Goal: Transaction & Acquisition: Purchase product/service

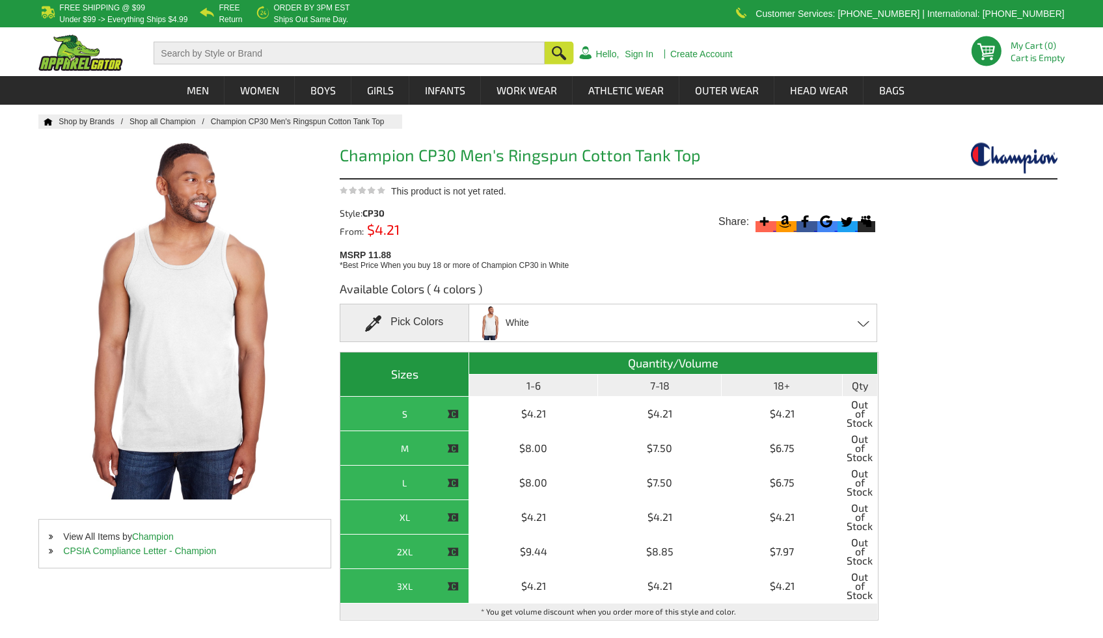
scroll to position [109, 0]
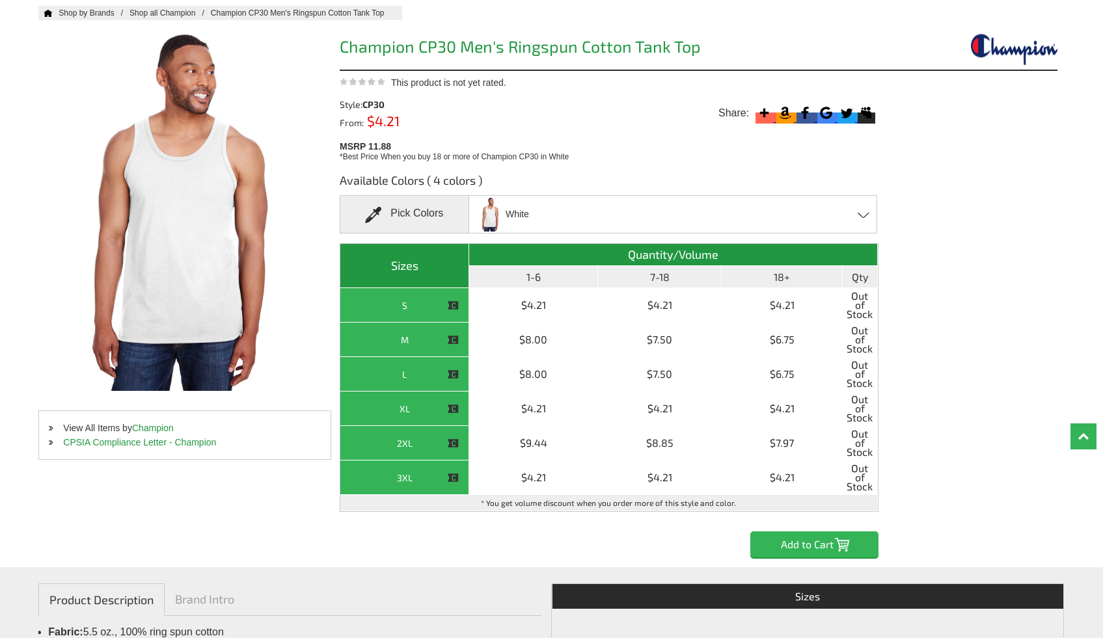
click at [499, 213] on img at bounding box center [490, 214] width 27 height 34
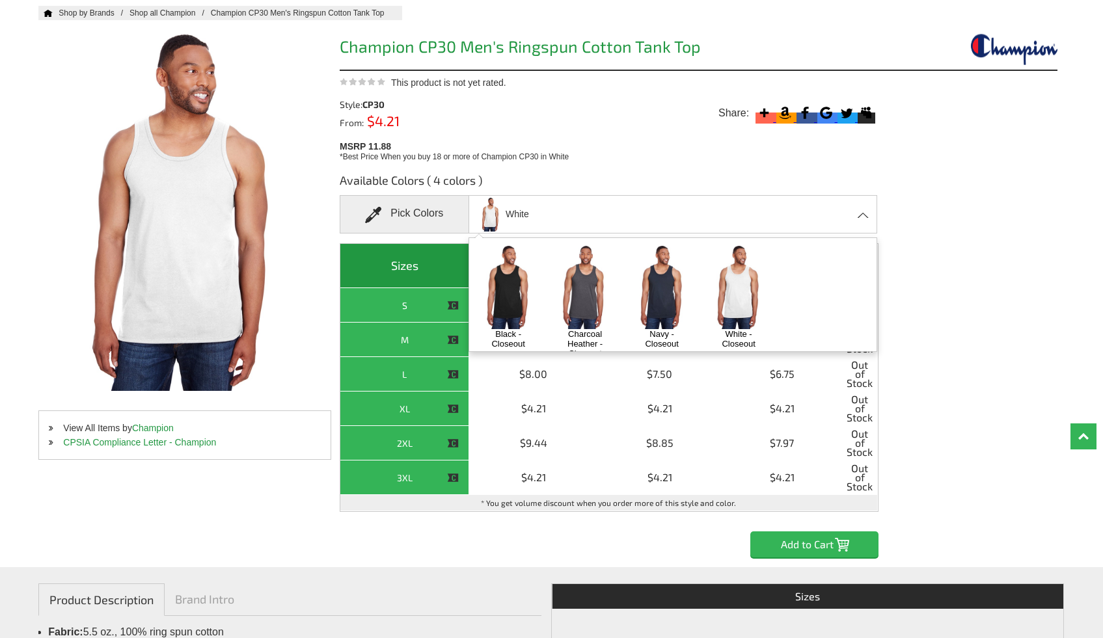
click at [507, 301] on img at bounding box center [508, 286] width 68 height 85
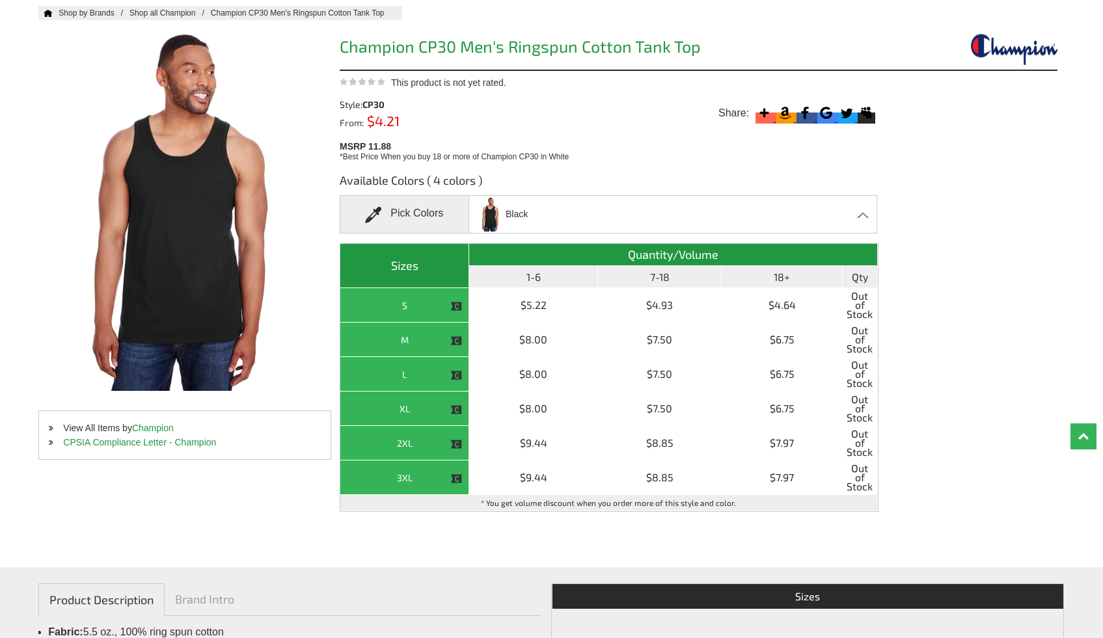
click at [541, 216] on div "Black Black - Closeout Charcoal Heather - Closeout Navy - Closeout White - Clos…" at bounding box center [672, 214] width 408 height 38
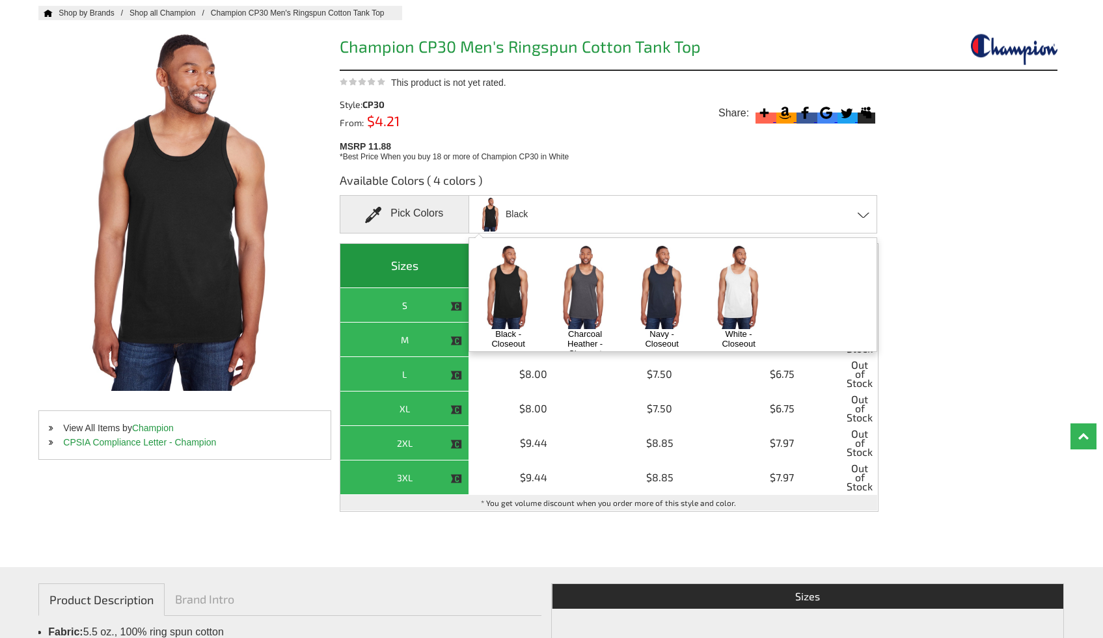
click at [583, 301] on img at bounding box center [585, 286] width 68 height 85
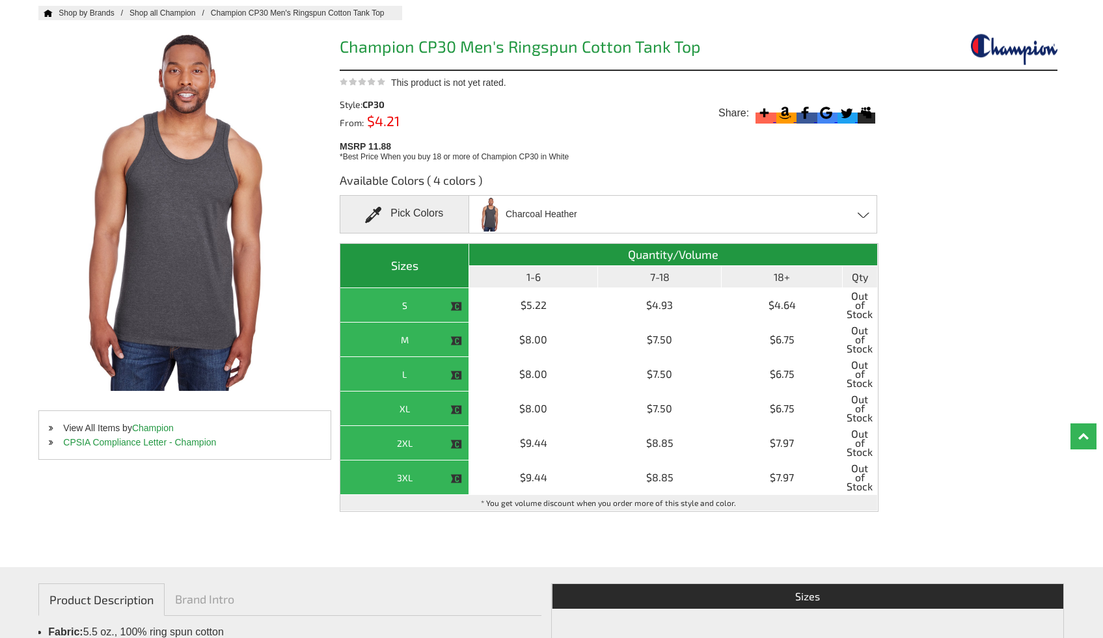
click at [591, 239] on div "Available Colors ( 4 colors ) Pick Colors Charcoal [PERSON_NAME] - Closeout Cha…" at bounding box center [609, 360] width 539 height 395
click at [591, 211] on div "Charcoal [PERSON_NAME] - Closeout Charcoal Heather - Closeout Navy - Closeout W…" at bounding box center [672, 214] width 408 height 38
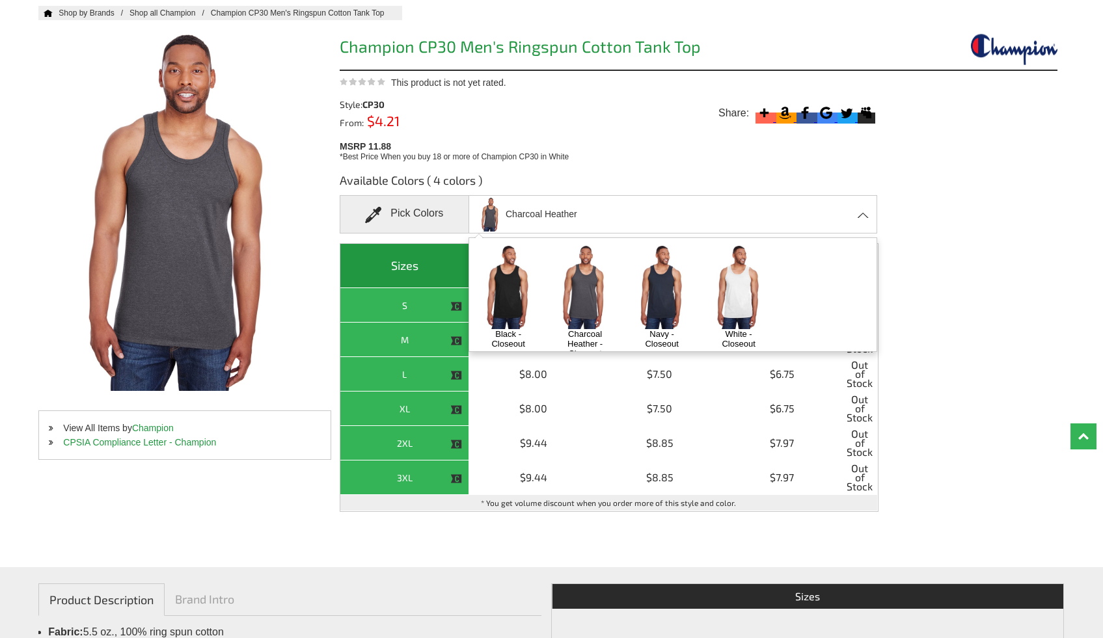
click at [678, 299] on img at bounding box center [662, 286] width 68 height 85
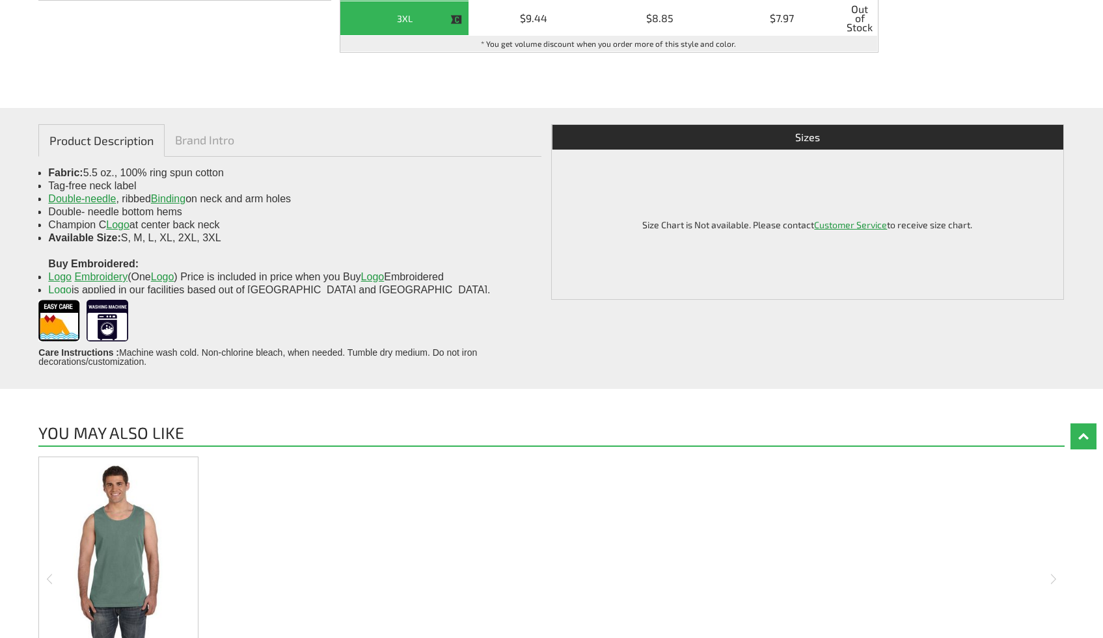
scroll to position [569, 0]
